Goal: Task Accomplishment & Management: Manage account settings

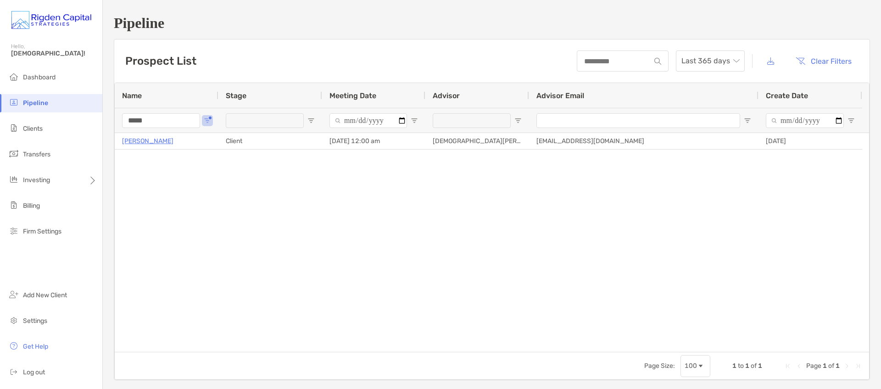
drag, startPoint x: 165, startPoint y: 120, endPoint x: 108, endPoint y: 119, distance: 56.5
click at [107, 122] on div "Pipeline Prospect List Last 365 days Clear Filters 1 to 1 of 1 Name Stage Meeti…" at bounding box center [492, 197] width 778 height 395
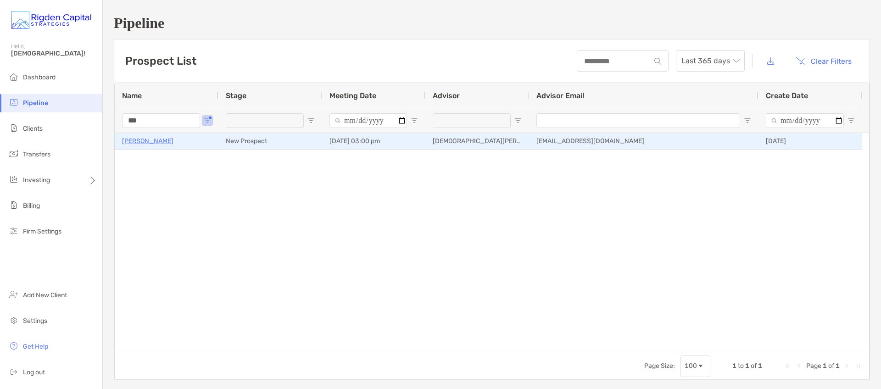
type input "***"
click at [156, 143] on p "[PERSON_NAME]" at bounding box center [147, 140] width 51 height 11
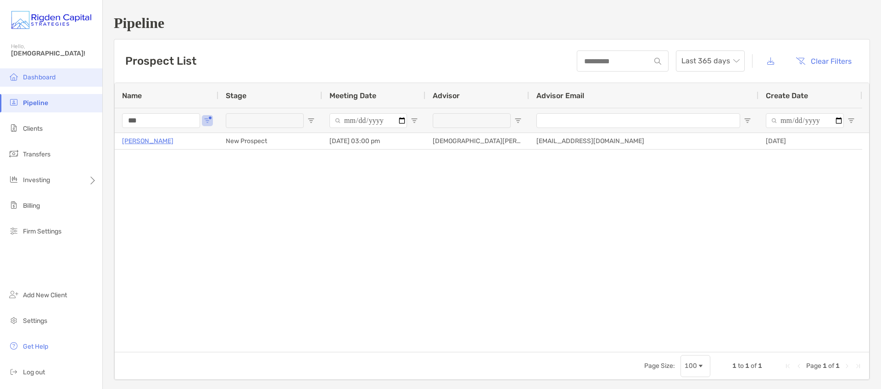
click at [48, 77] on span "Dashboard" at bounding box center [39, 77] width 33 height 8
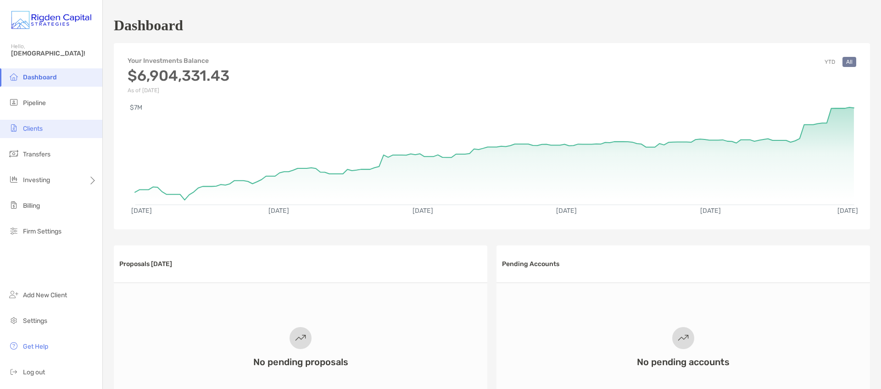
click at [35, 129] on span "Clients" at bounding box center [33, 129] width 20 height 8
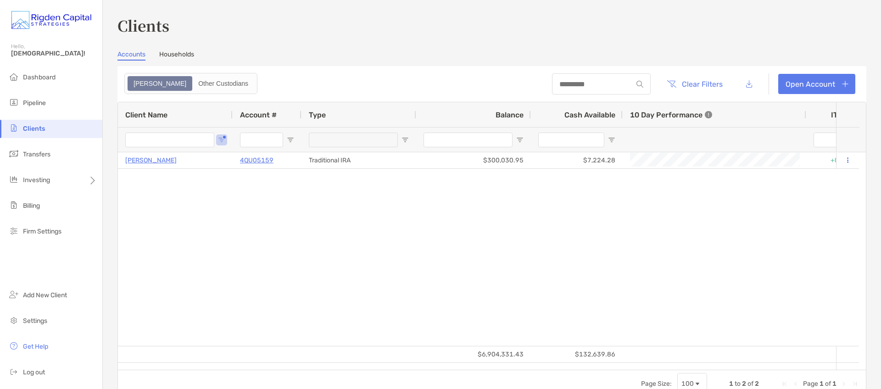
type input "****"
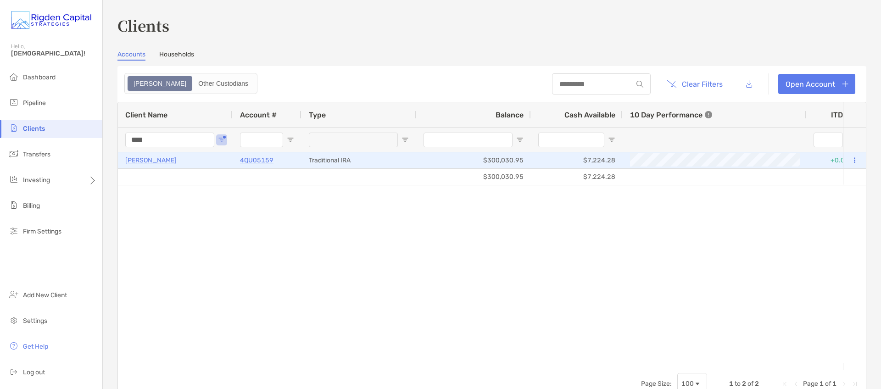
click at [169, 161] on p "[PERSON_NAME]" at bounding box center [150, 160] width 51 height 11
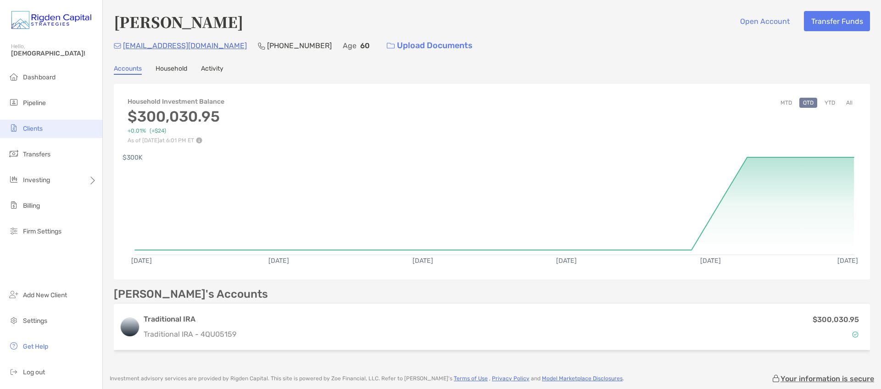
click at [35, 133] on li "Clients" at bounding box center [51, 129] width 102 height 18
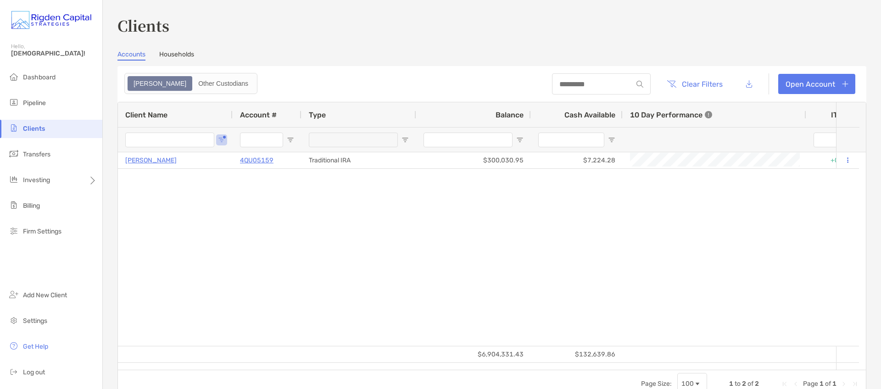
type input "****"
drag, startPoint x: 128, startPoint y: 139, endPoint x: 114, endPoint y: 138, distance: 13.8
click at [114, 138] on div "Clients Accounts Households Zoe Other Custodians Clear Filters Open Account 1 t…" at bounding box center [492, 194] width 778 height 389
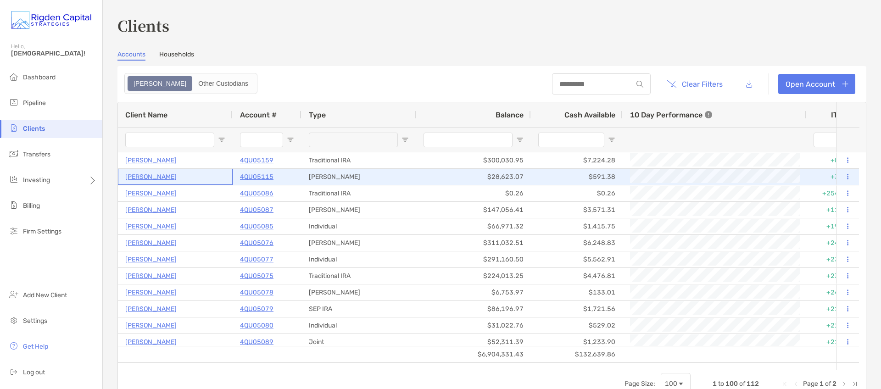
click at [162, 178] on p "Sara Ingraham" at bounding box center [150, 176] width 51 height 11
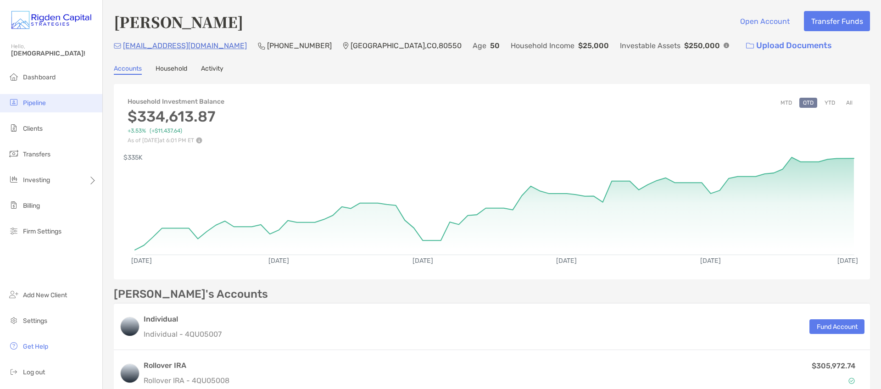
click at [39, 101] on span "Pipeline" at bounding box center [34, 103] width 23 height 8
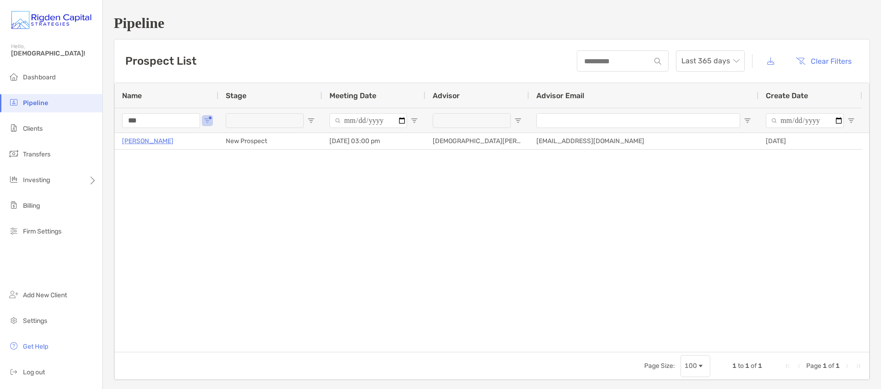
click at [134, 118] on input "***" at bounding box center [161, 120] width 78 height 15
type input "*"
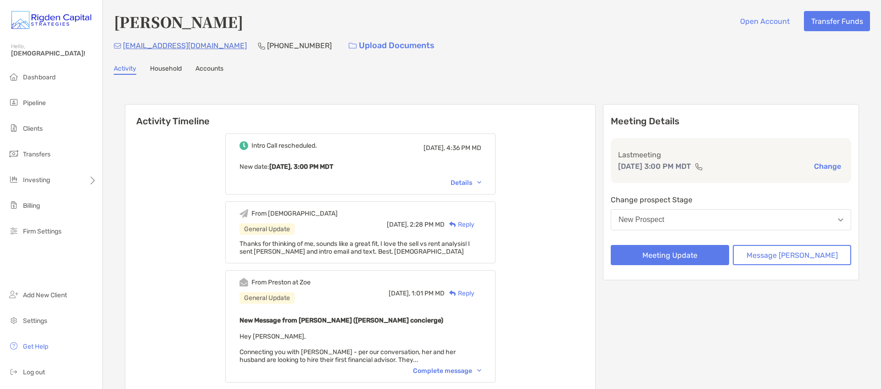
click at [475, 224] on div "Reply" at bounding box center [460, 225] width 30 height 10
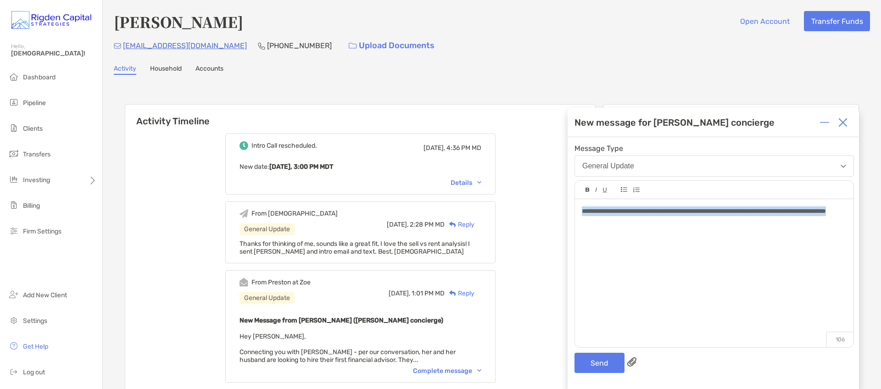
drag, startPoint x: 629, startPoint y: 222, endPoint x: 576, endPoint y: 213, distance: 54.5
click at [576, 213] on div "**********" at bounding box center [714, 268] width 279 height 139
copy span "**********"
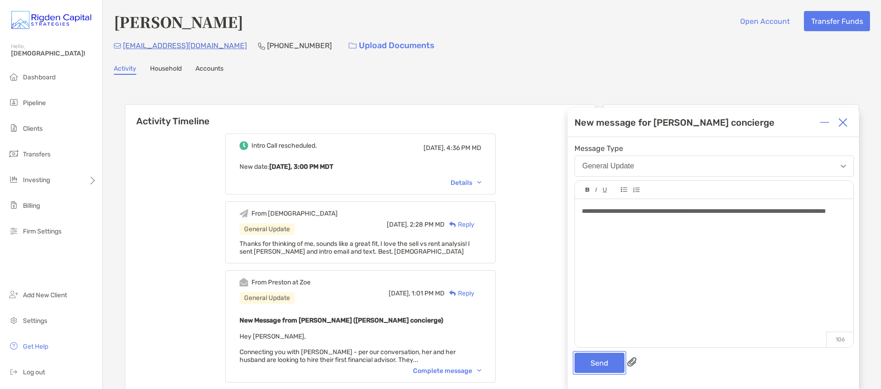
click at [612, 358] on button "Send" at bounding box center [600, 363] width 50 height 20
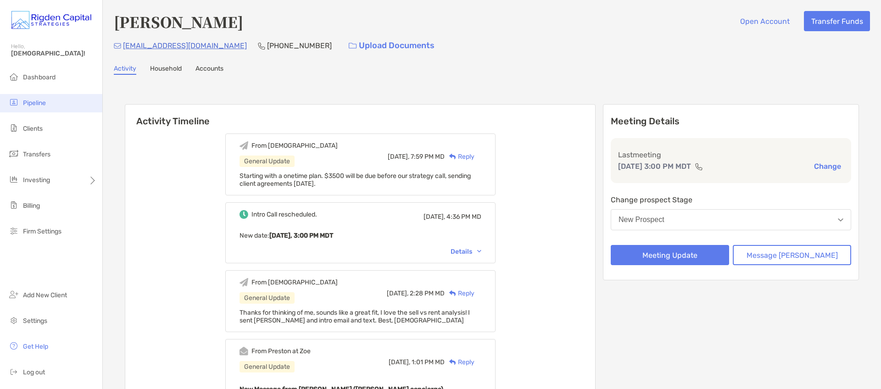
click at [39, 106] on span "Pipeline" at bounding box center [34, 103] width 23 height 8
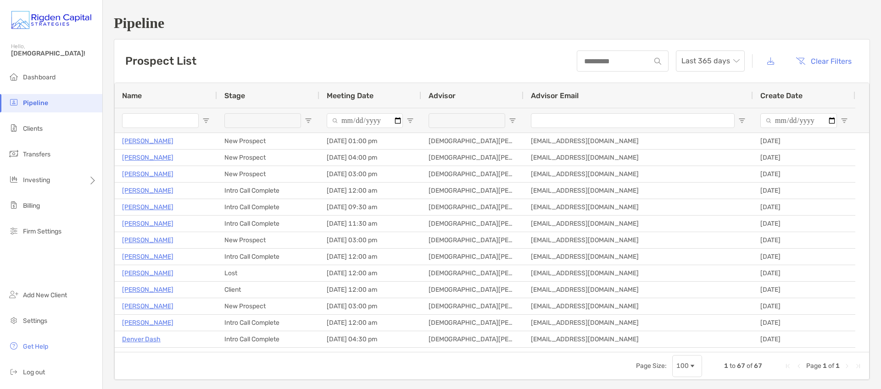
click at [162, 126] on input "Name Filter Input" at bounding box center [160, 120] width 77 height 15
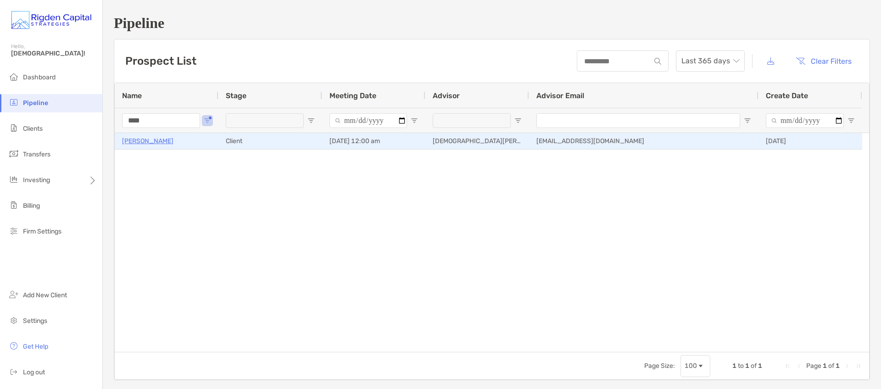
type input "****"
click at [170, 141] on p "Michael Mossbarger" at bounding box center [147, 140] width 51 height 11
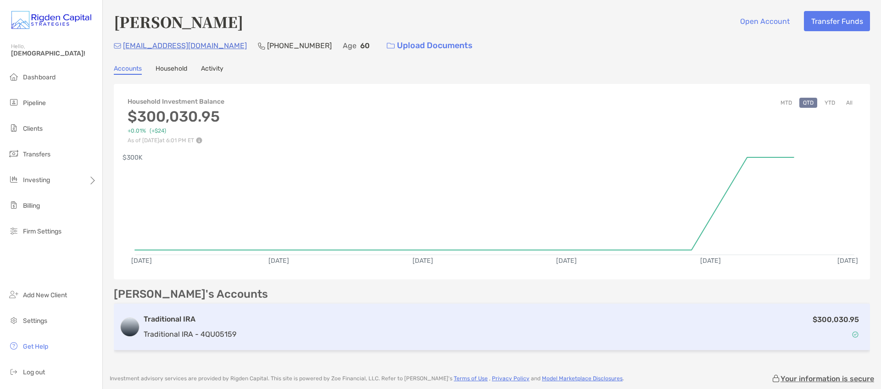
click at [185, 318] on h3 "Traditional IRA" at bounding box center [190, 319] width 93 height 11
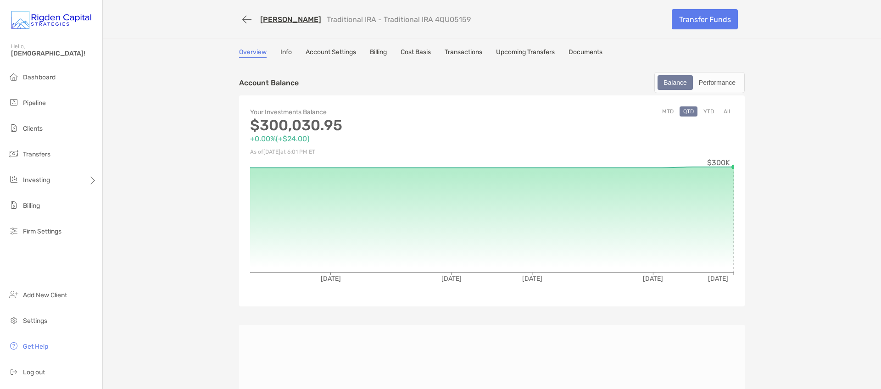
click at [328, 53] on link "Account Settings" at bounding box center [331, 53] width 50 height 10
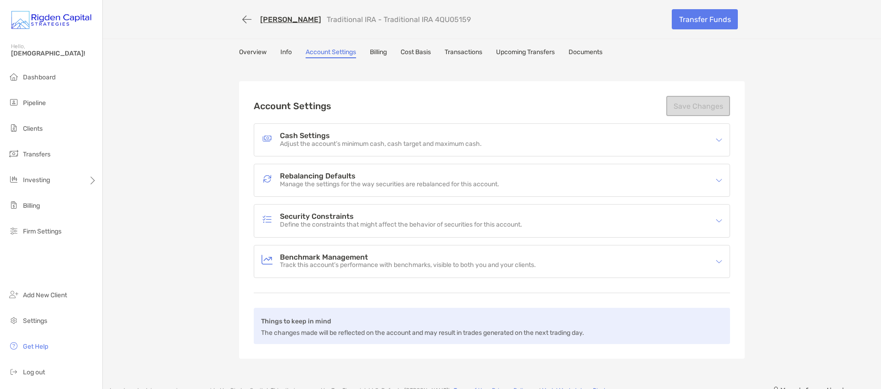
click at [353, 191] on div "Rebalancing Defaults Manage the settings for the way securities are rebalanced …" at bounding box center [492, 180] width 476 height 32
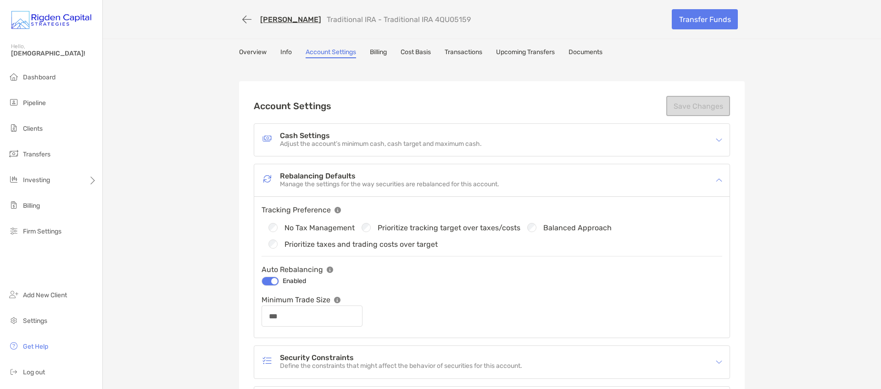
click at [398, 229] on label "Prioritize tracking target over taxes/costs" at bounding box center [449, 228] width 143 height 8
click at [687, 106] on button "Save Changes" at bounding box center [698, 106] width 64 height 20
type input "***"
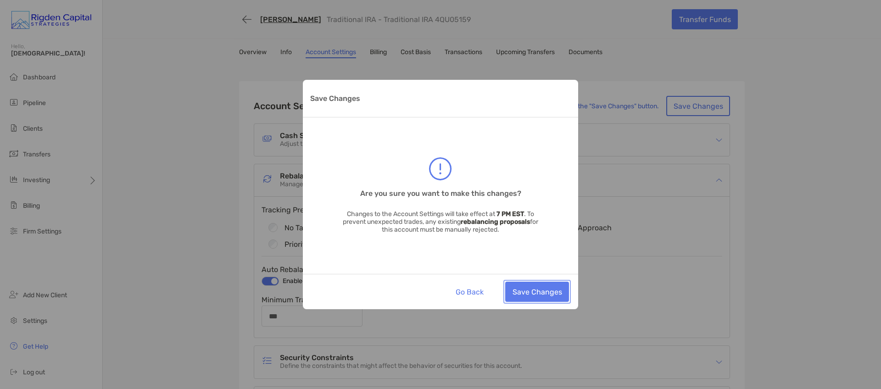
click at [529, 291] on button "Save Changes" at bounding box center [537, 292] width 64 height 20
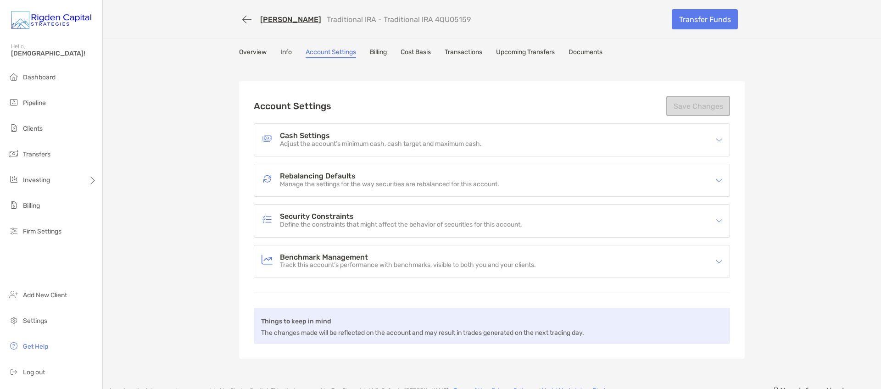
click at [257, 54] on link "Overview" at bounding box center [253, 53] width 28 height 10
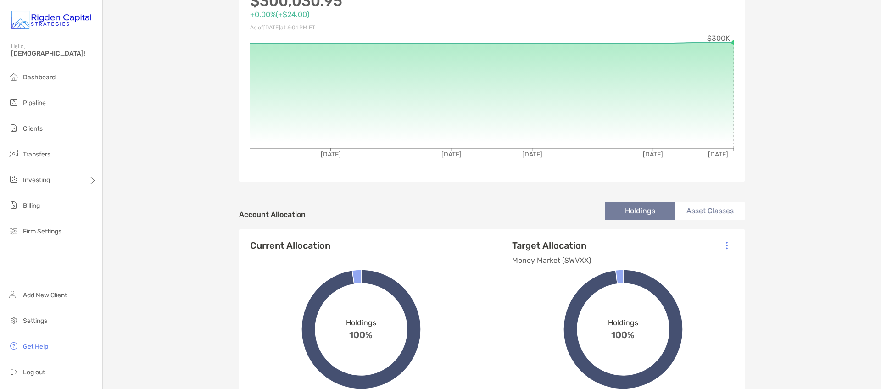
scroll to position [247, 0]
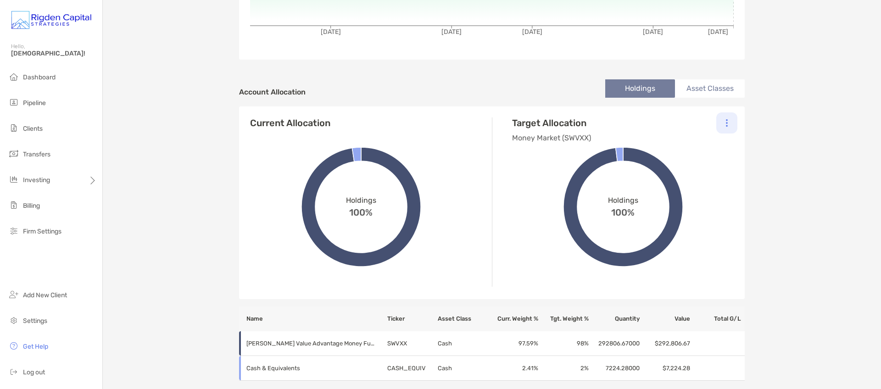
click at [726, 124] on img at bounding box center [727, 123] width 2 height 8
click at [674, 147] on p "Change Model" at bounding box center [664, 147] width 42 height 11
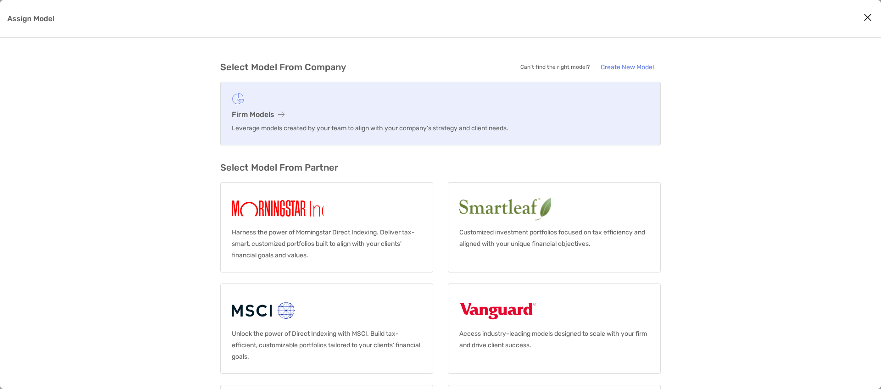
click at [272, 114] on h3 "Firm Models" at bounding box center [441, 114] width 418 height 9
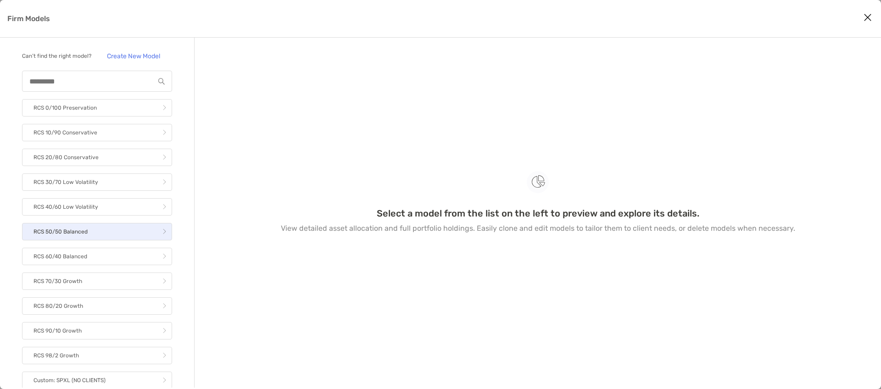
click at [92, 239] on link "RCS 50/50 Balanced" at bounding box center [97, 231] width 150 height 17
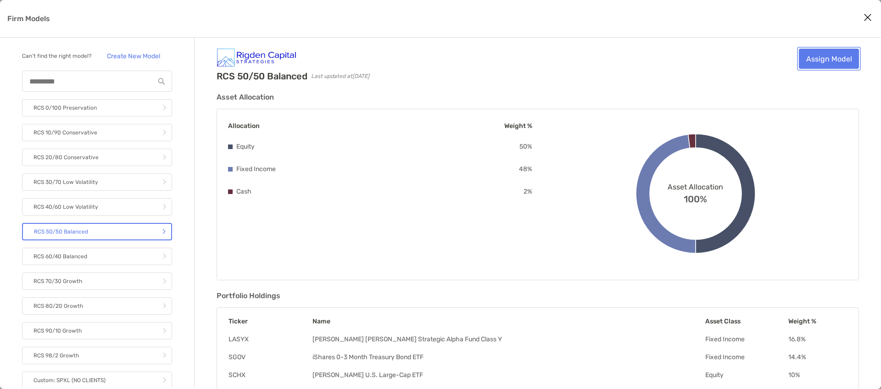
click at [825, 62] on link "Assign Model" at bounding box center [829, 59] width 60 height 20
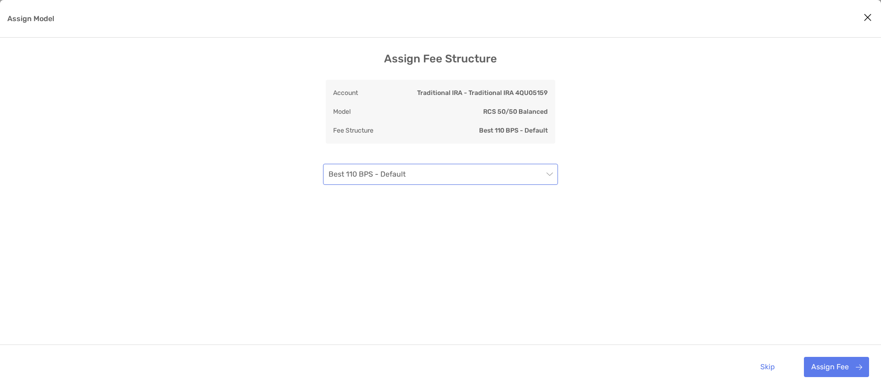
click at [454, 176] on span "Best 110 BPS - Default" at bounding box center [441, 174] width 224 height 20
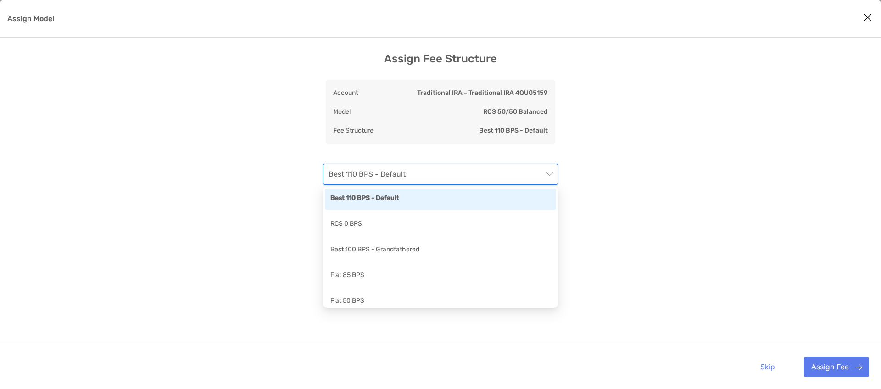
click at [396, 197] on div "Best 110 BPS - Default" at bounding box center [440, 198] width 220 height 11
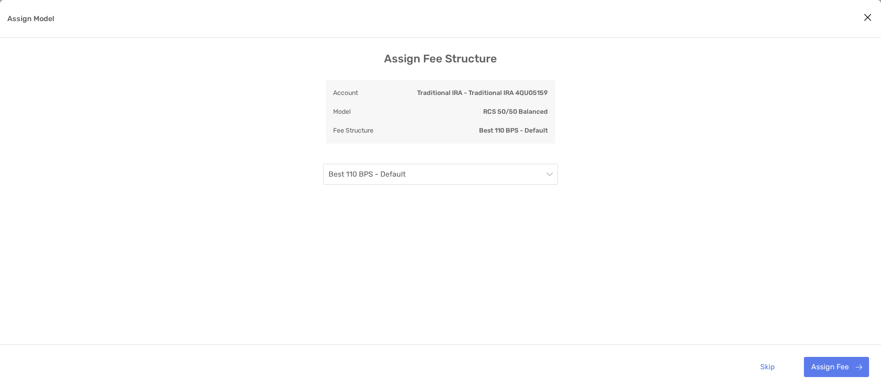
click at [653, 186] on div "Assign Fee Structure Account Traditional IRA - Traditional IRA 4QU05159 Model R…" at bounding box center [440, 235] width 881 height 366
click at [828, 369] on button "Assign Fee" at bounding box center [836, 367] width 65 height 20
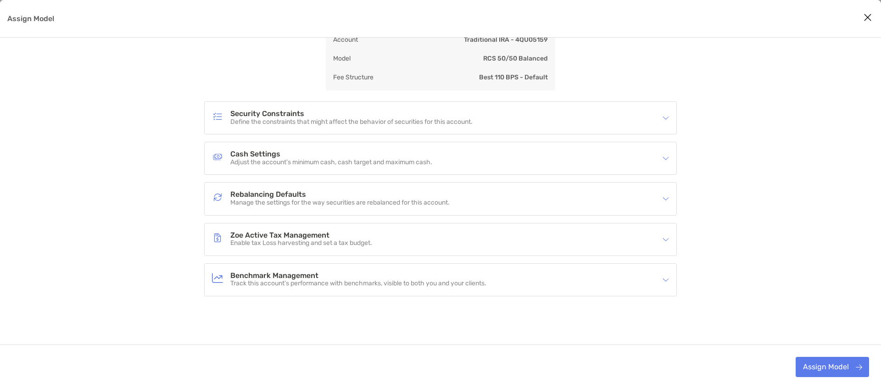
scroll to position [59, 0]
click at [830, 369] on button "Assign Model" at bounding box center [832, 367] width 73 height 20
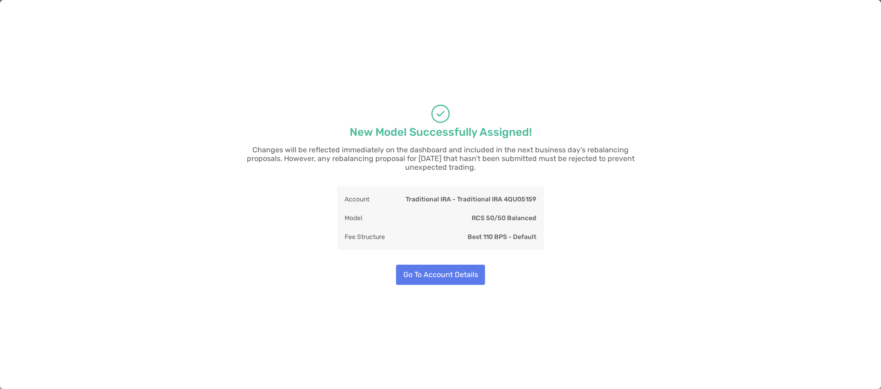
scroll to position [18, 0]
click at [472, 273] on button "Go To Account Details" at bounding box center [440, 275] width 89 height 20
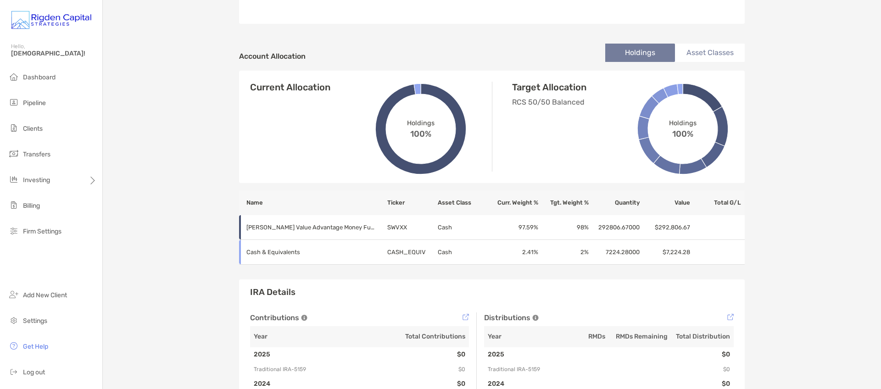
scroll to position [243, 0]
